Goal: Task Accomplishment & Management: Use online tool/utility

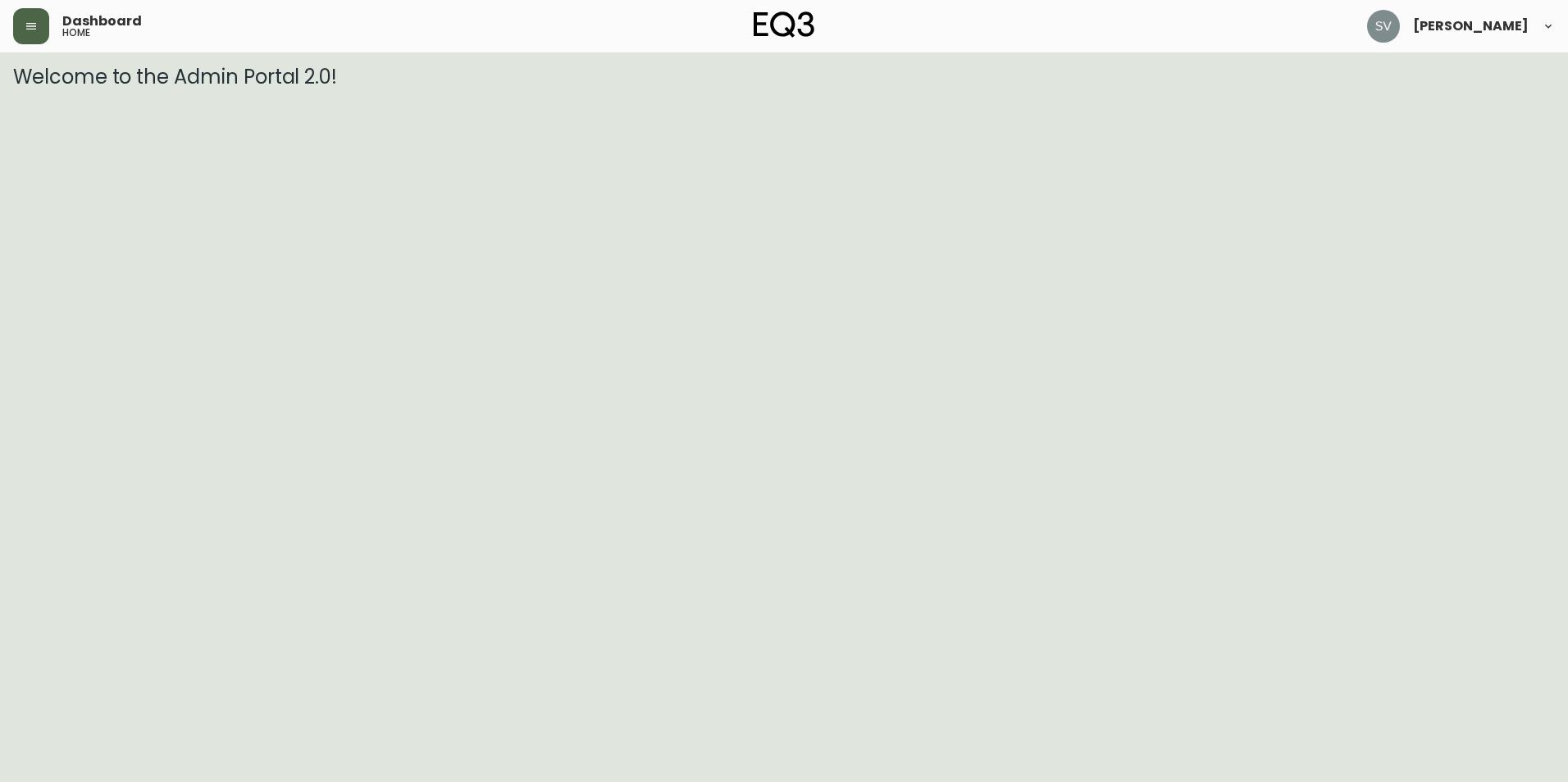
click at [41, 29] on button "button" at bounding box center [31, 26] width 36 height 36
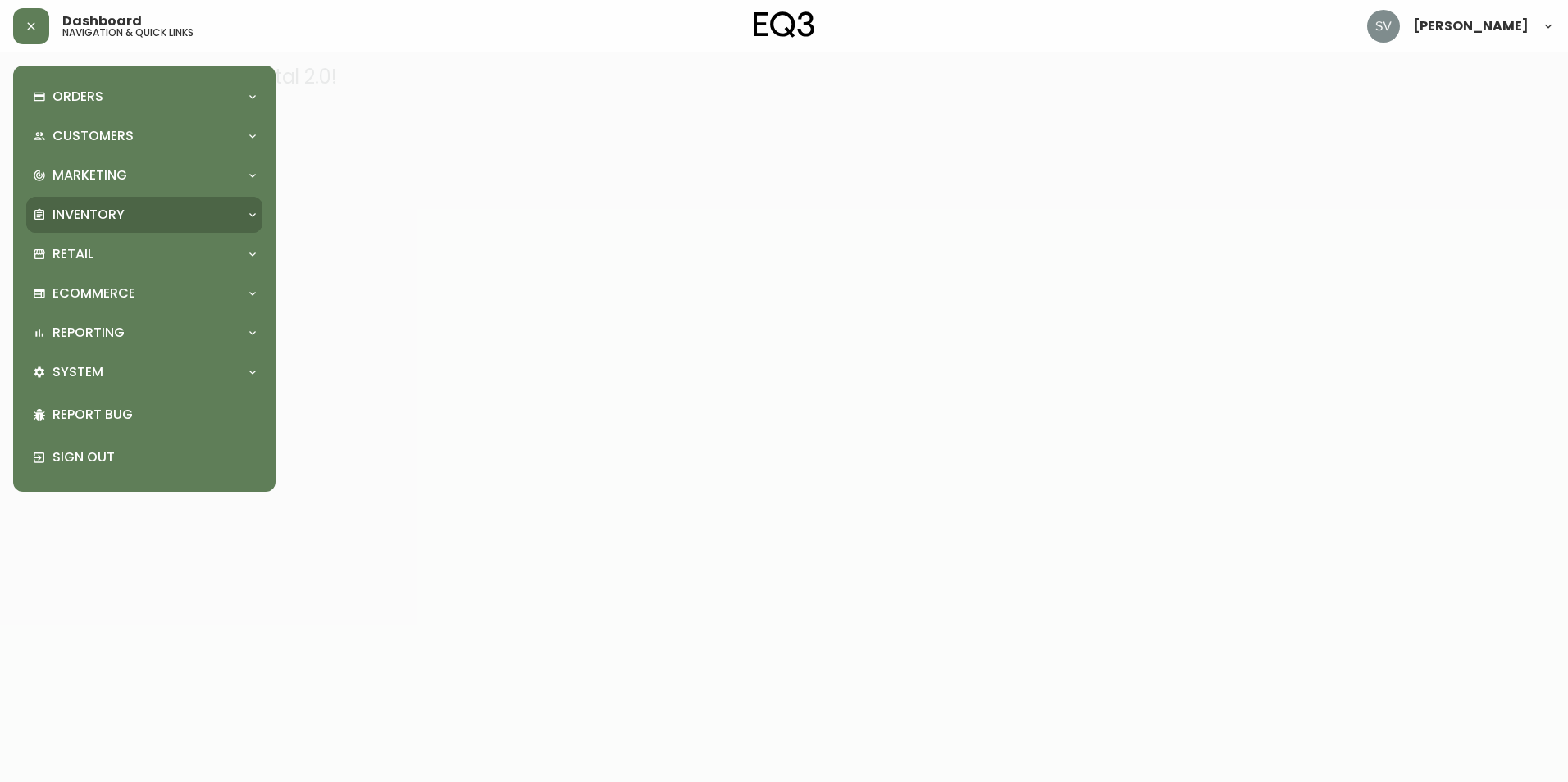
click at [179, 208] on div "Inventory" at bounding box center [136, 214] width 206 height 18
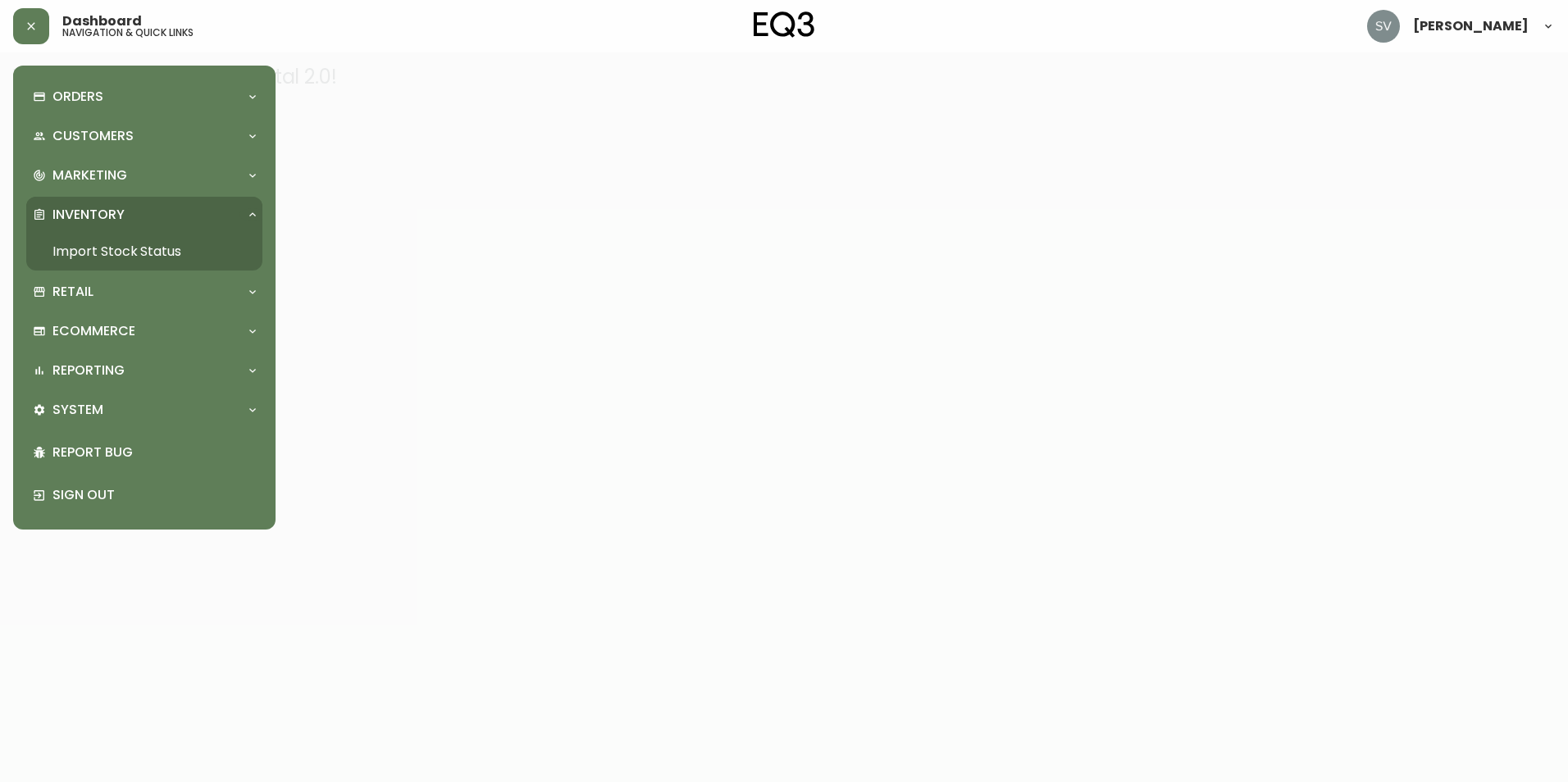
click at [139, 246] on link "Import Stock Status" at bounding box center [144, 251] width 236 height 38
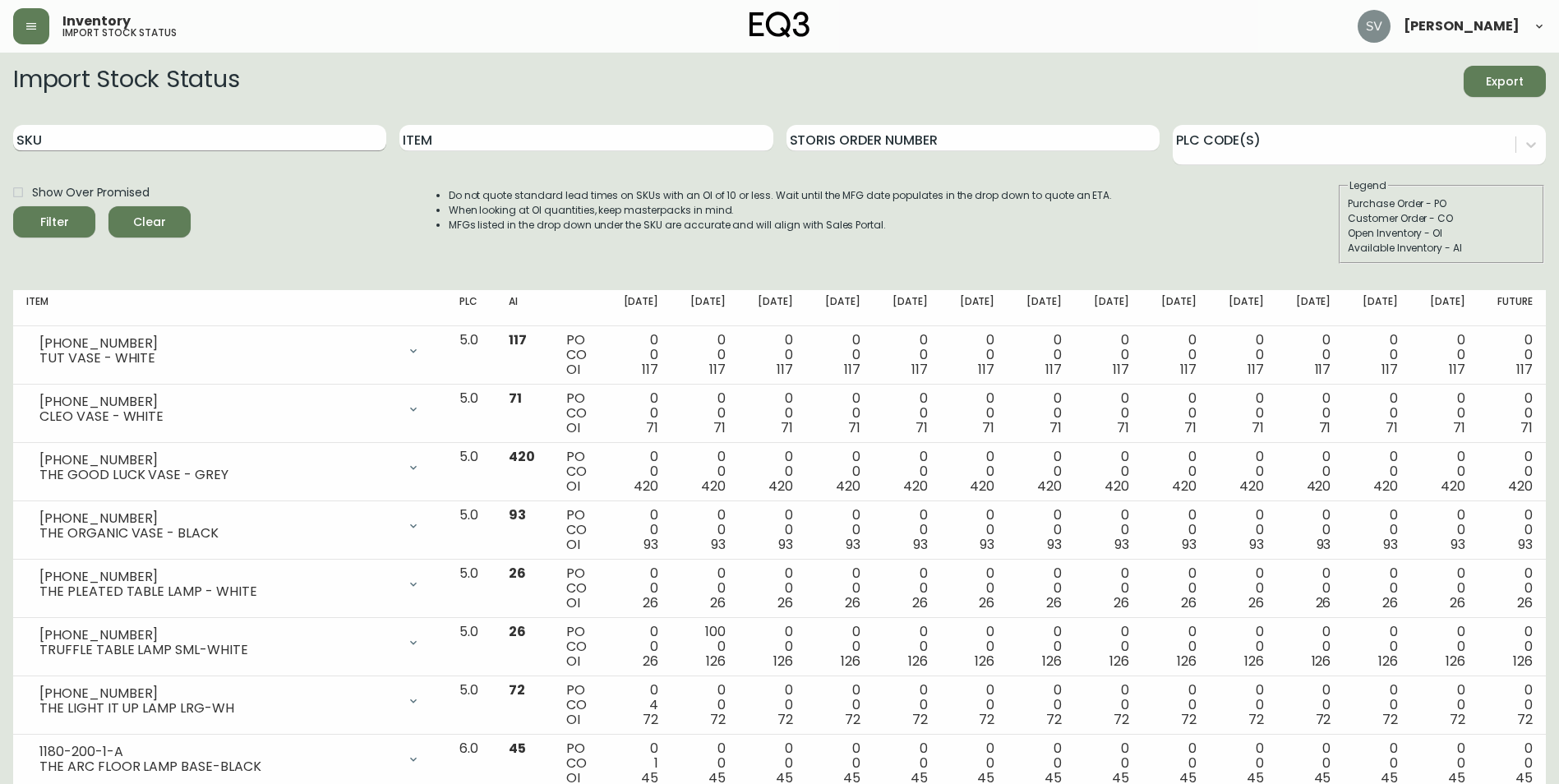
click at [301, 135] on input "SKU" at bounding box center [200, 138] width 373 height 26
drag, startPoint x: 283, startPoint y: 155, endPoint x: 283, endPoint y: 131, distance: 24.0
paste input "[PHONE_NUMBER]"
type input "[PHONE_NUMBER]"
click at [13, 206] on button "Filter" at bounding box center [54, 222] width 82 height 32
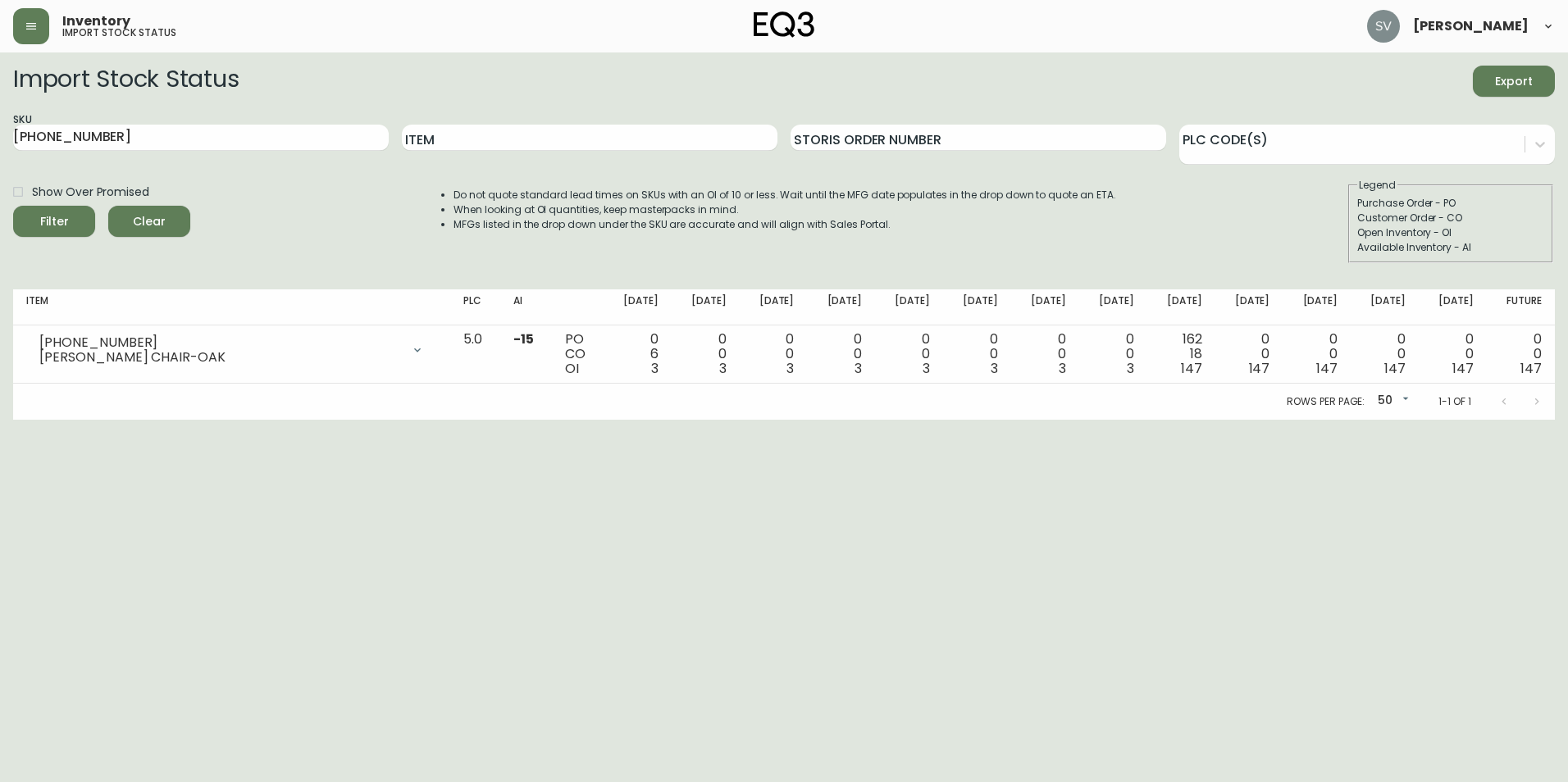
drag, startPoint x: 1212, startPoint y: 435, endPoint x: 1286, endPoint y: 453, distance: 76.2
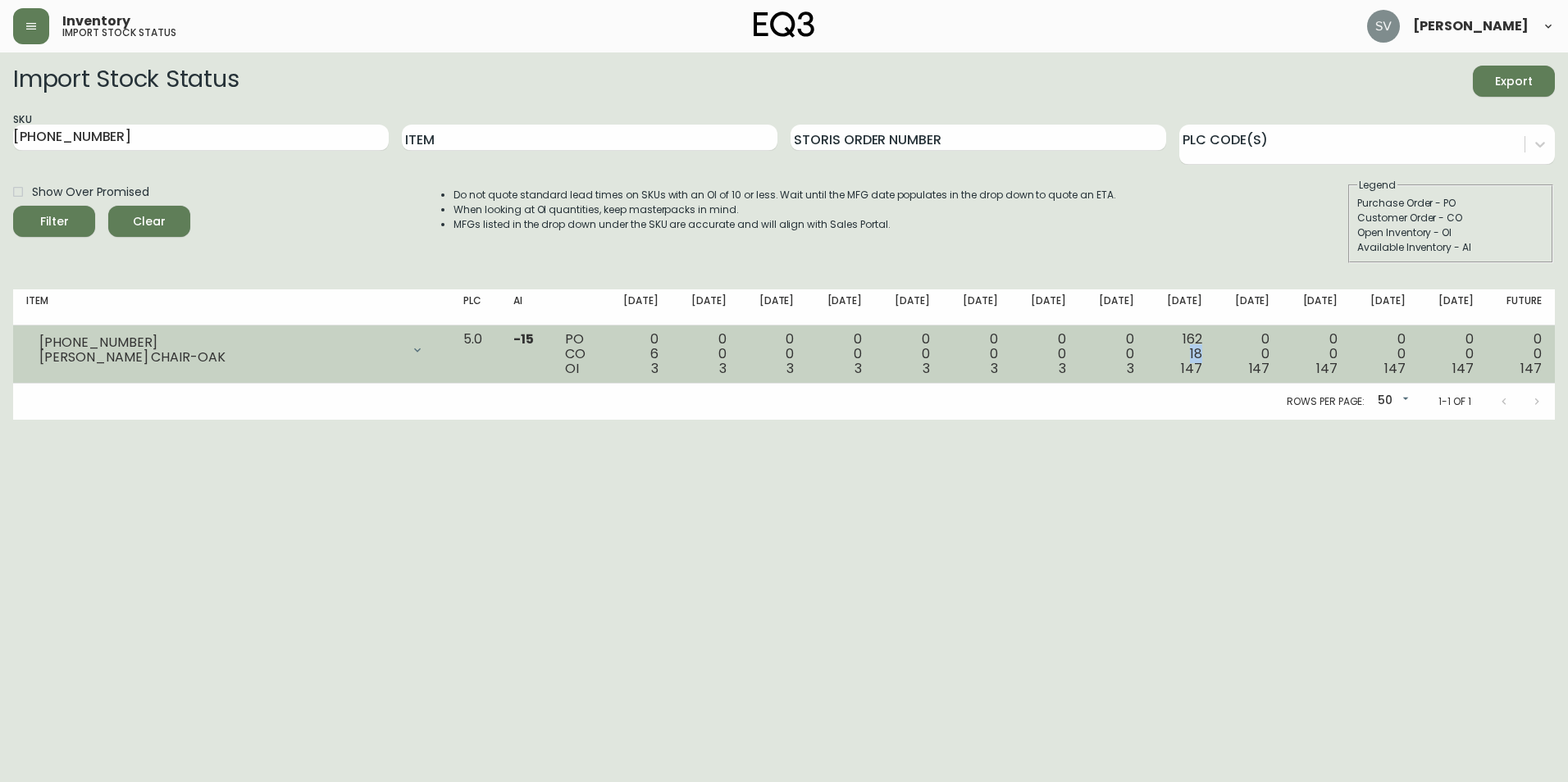
drag, startPoint x: 1211, startPoint y: 349, endPoint x: 1199, endPoint y: 351, distance: 12.2
click at [1199, 351] on div "162 18 147" at bounding box center [1180, 354] width 42 height 45
drag, startPoint x: 1199, startPoint y: 351, endPoint x: 1206, endPoint y: 381, distance: 30.8
click at [1206, 381] on td "162 18 147" at bounding box center [1180, 354] width 68 height 59
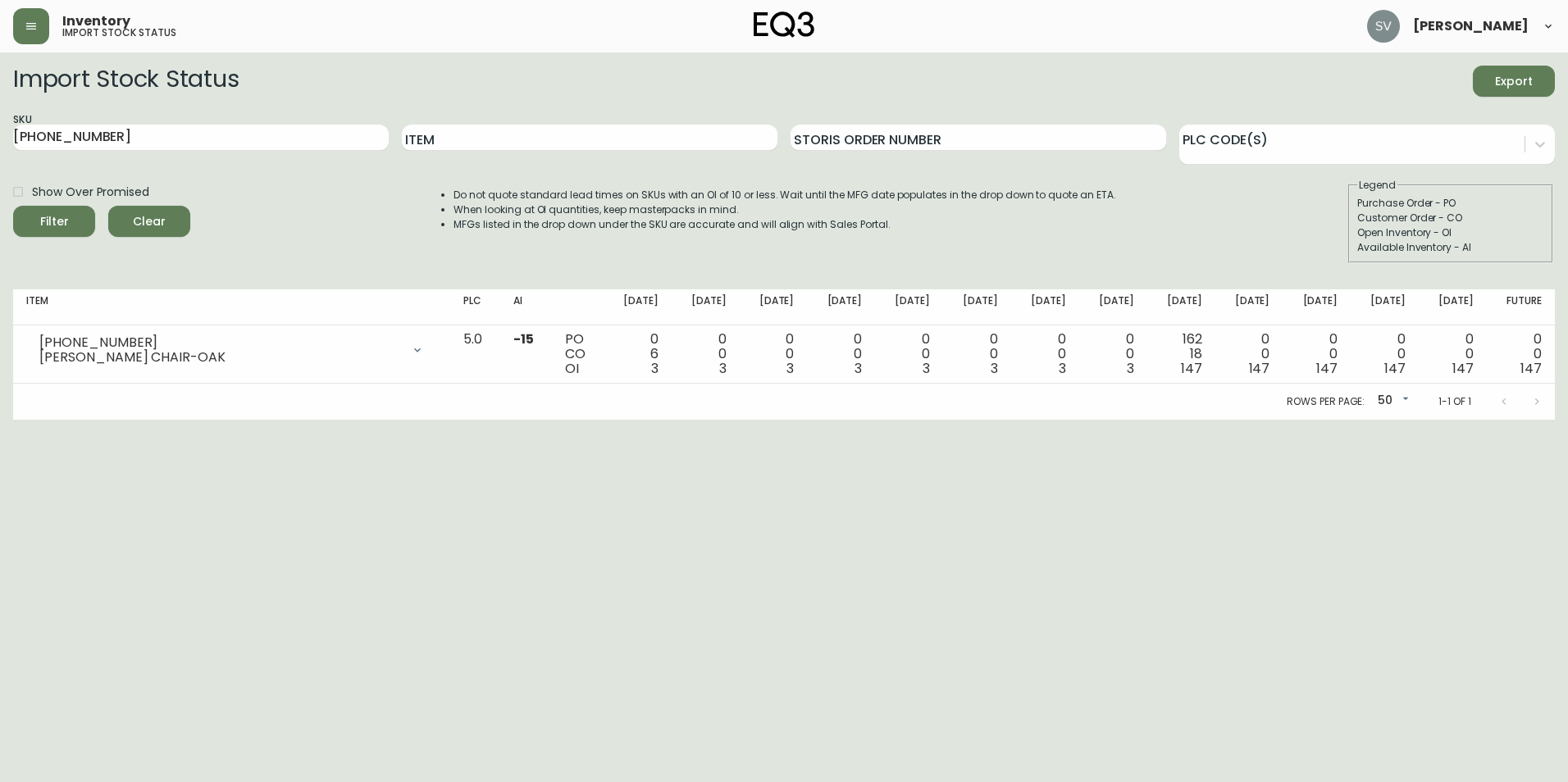
click at [1245, 419] on html "Inventory import stock status [PERSON_NAME] Import Stock Status Export SKU [PHO…" at bounding box center [784, 209] width 1568 height 419
